Goal: Find contact information: Find contact information

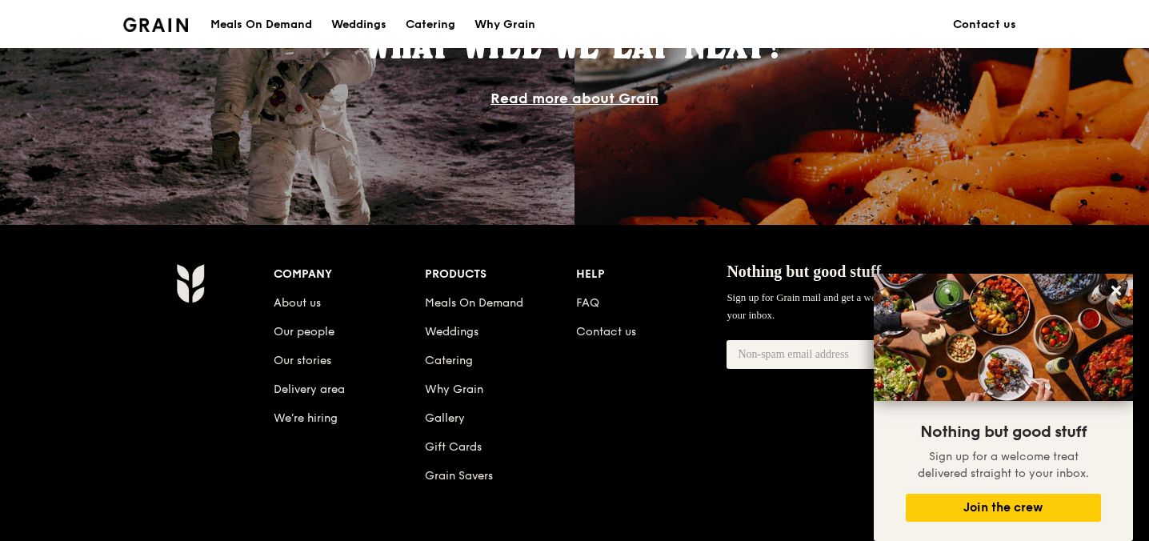
scroll to position [1479, 0]
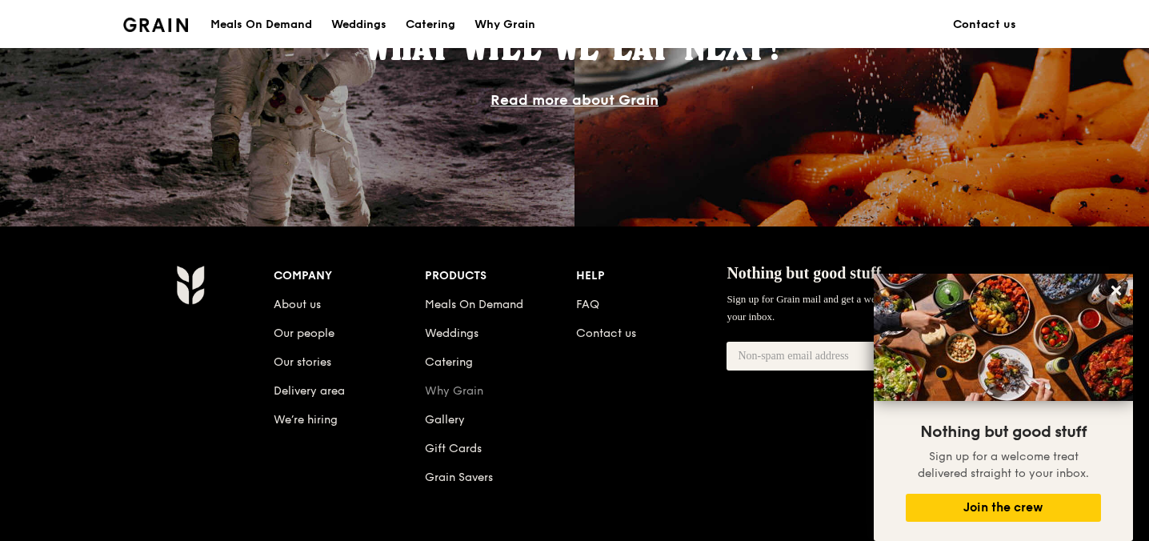
click at [446, 391] on link "Why Grain" at bounding box center [454, 391] width 58 height 14
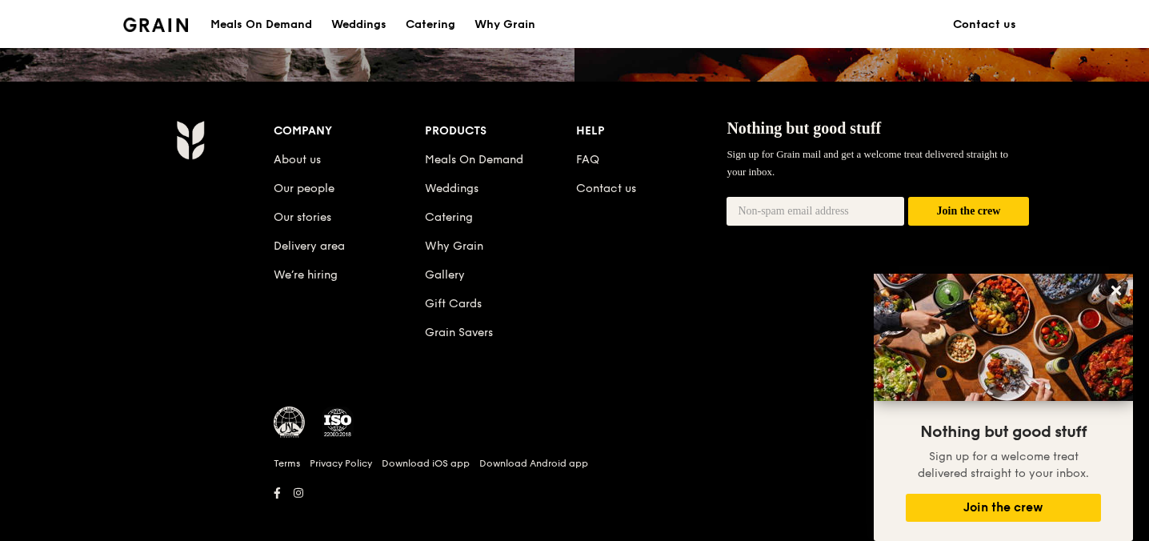
scroll to position [1594, 0]
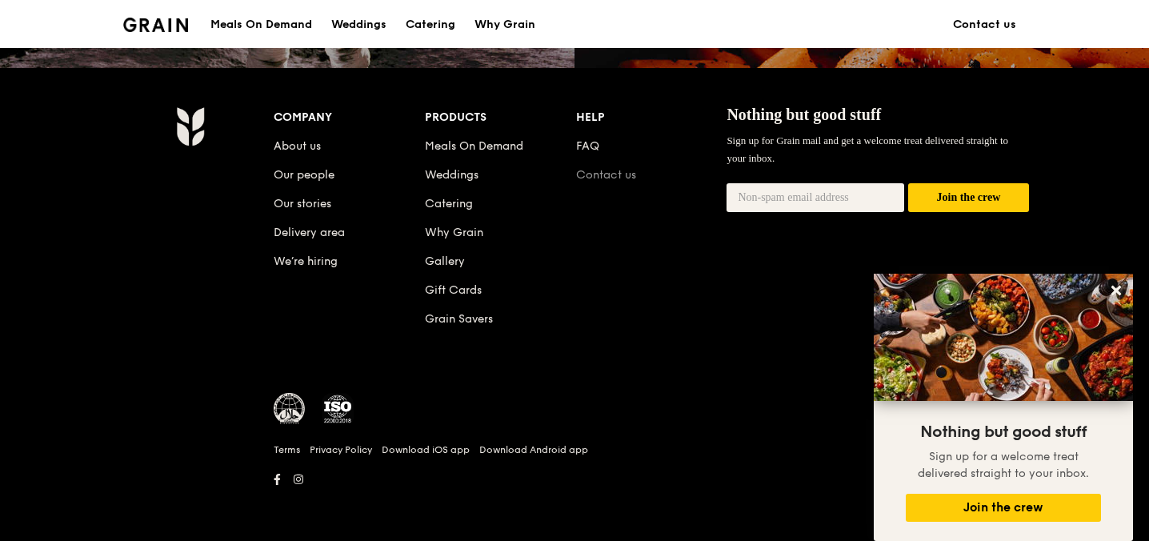
click at [627, 177] on link "Contact us" at bounding box center [606, 175] width 60 height 14
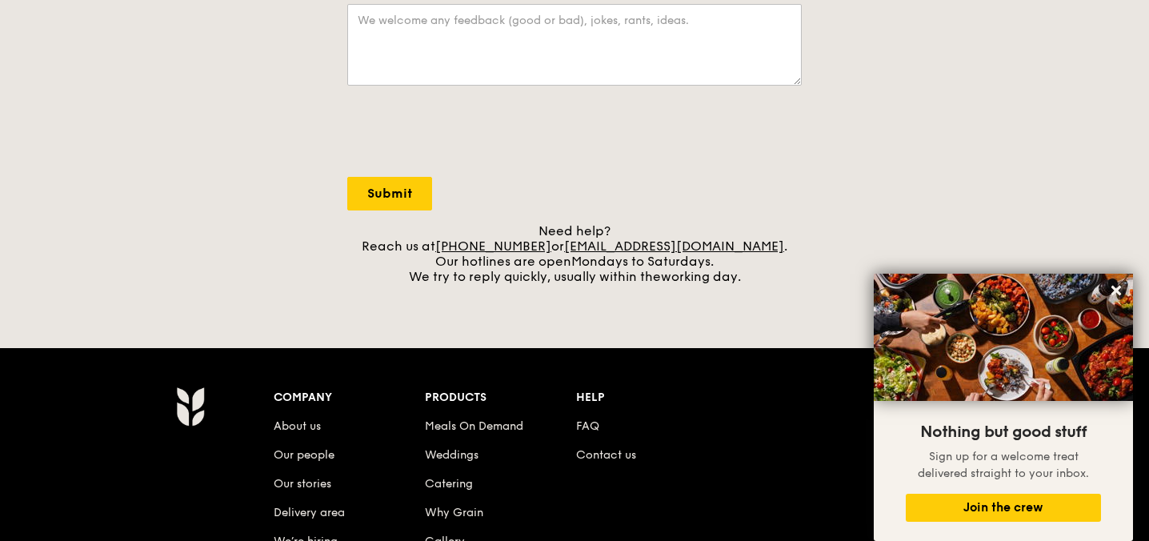
scroll to position [498, 0]
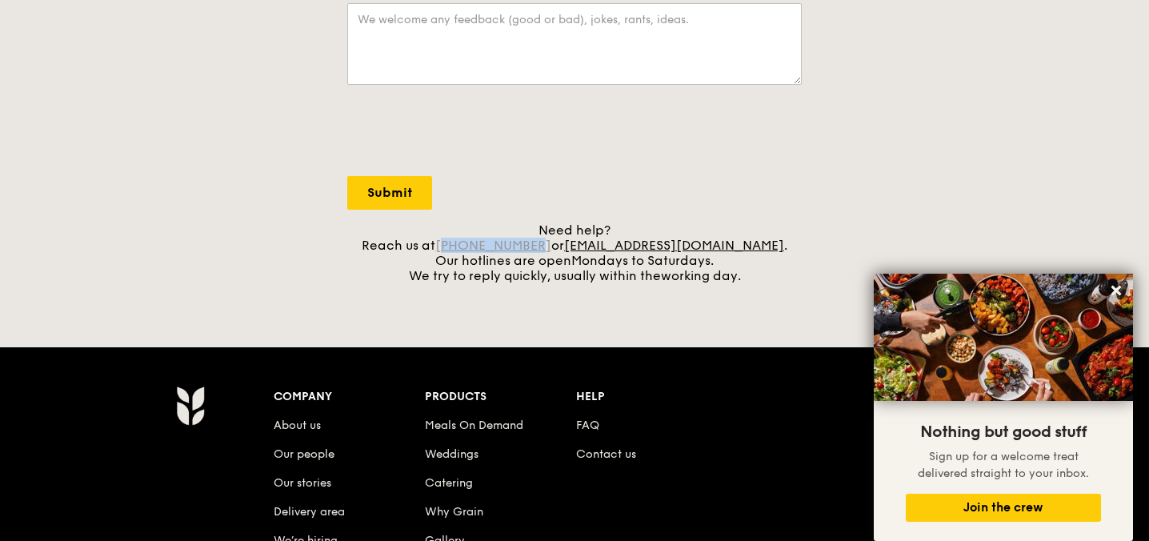
drag, startPoint x: 570, startPoint y: 246, endPoint x: 486, endPoint y: 246, distance: 84.0
click at [486, 246] on div "Need help? Reach us at +65 3163 5335 or concierge@grain.com.sg . Our hotlines a…" at bounding box center [574, 252] width 454 height 61
copy link "65 3163 5335"
drag, startPoint x: 752, startPoint y: 243, endPoint x: 590, endPoint y: 248, distance: 162.5
click at [590, 248] on div "Need help? Reach us at +65 3163 5335 or concierge@grain.com.sg . Our hotlines a…" at bounding box center [574, 252] width 454 height 61
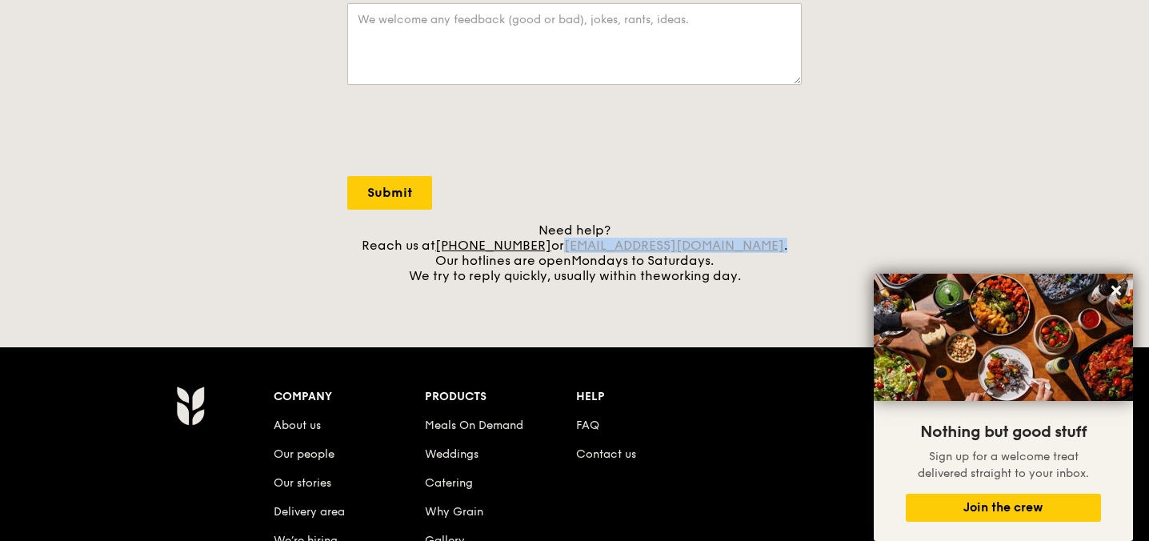
copy div "concierge@grain.com.sg ."
